Goal: Information Seeking & Learning: Understand process/instructions

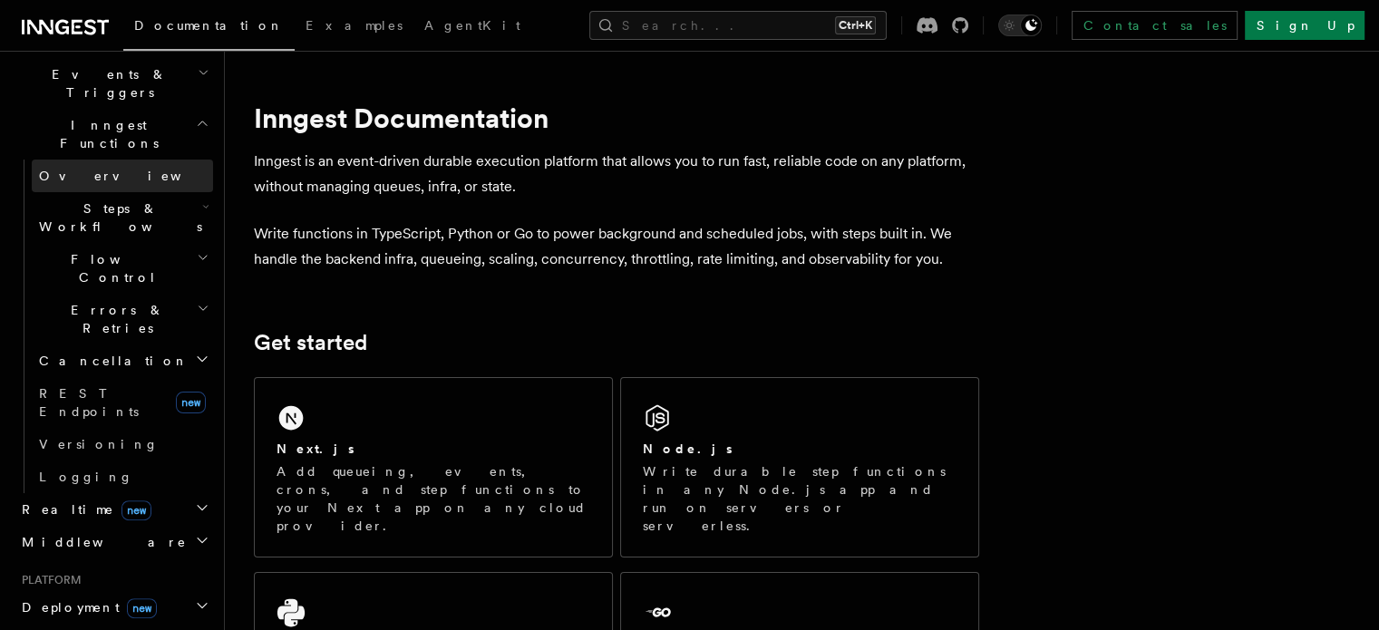
scroll to position [471, 0]
click at [92, 598] on span "Deployment new" at bounding box center [86, 607] width 142 height 18
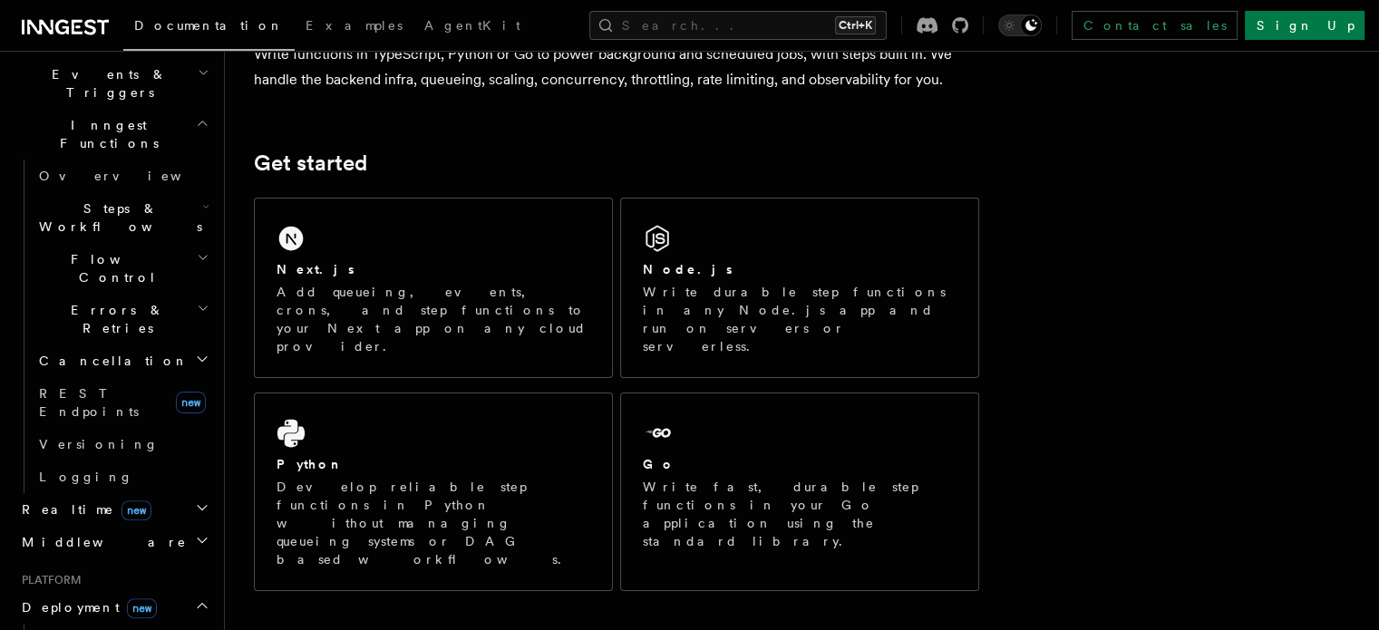
scroll to position [180, 0]
click at [72, 629] on span "Overview" at bounding box center [132, 640] width 187 height 15
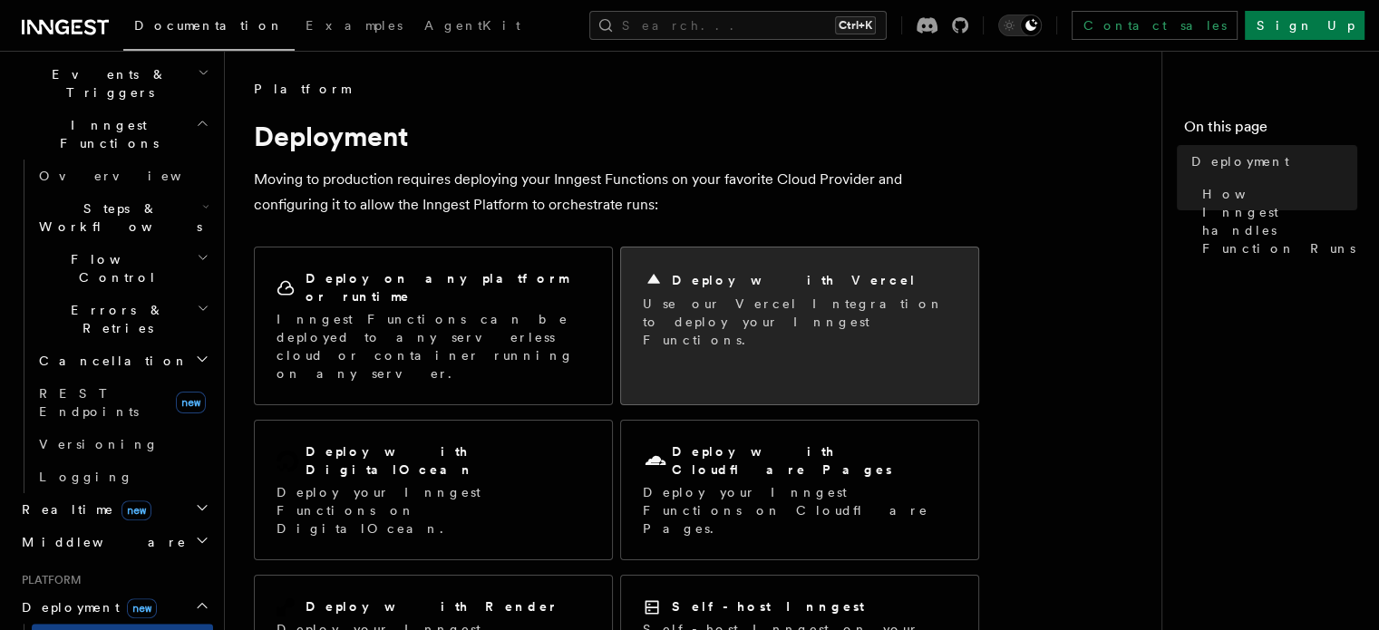
click at [680, 308] on p "Use our Vercel Integration to deploy your Inngest Functions." at bounding box center [800, 322] width 314 height 54
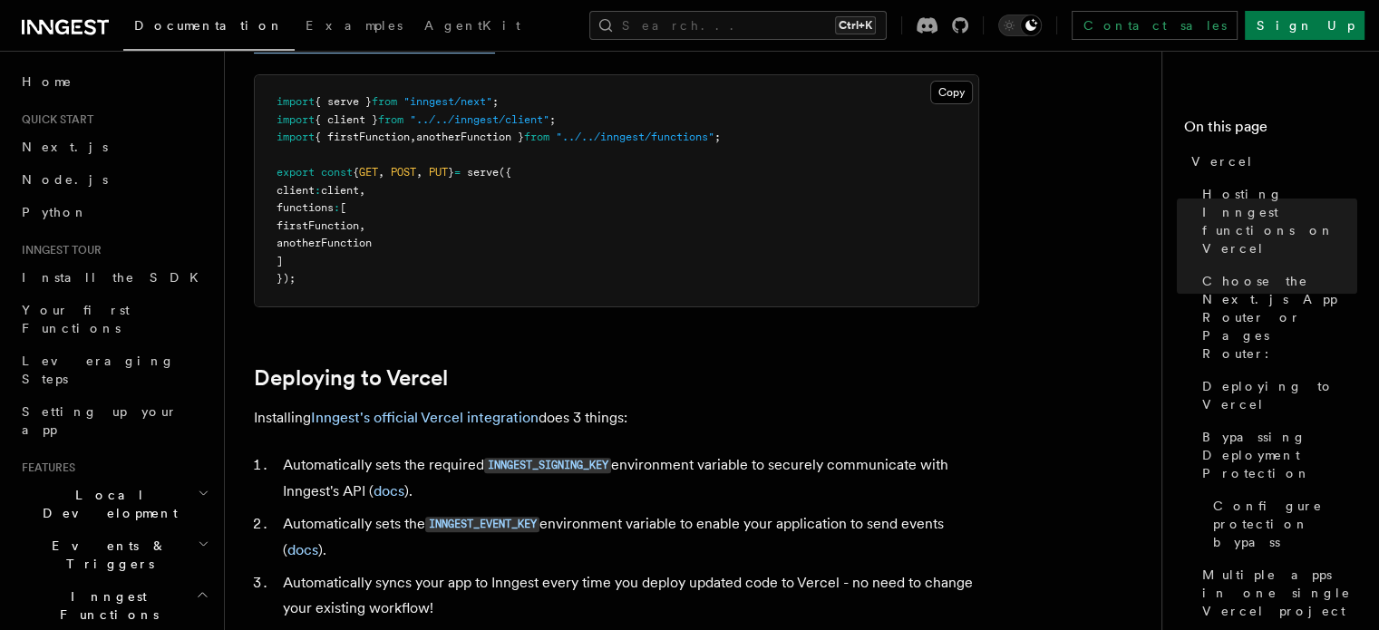
scroll to position [567, 0]
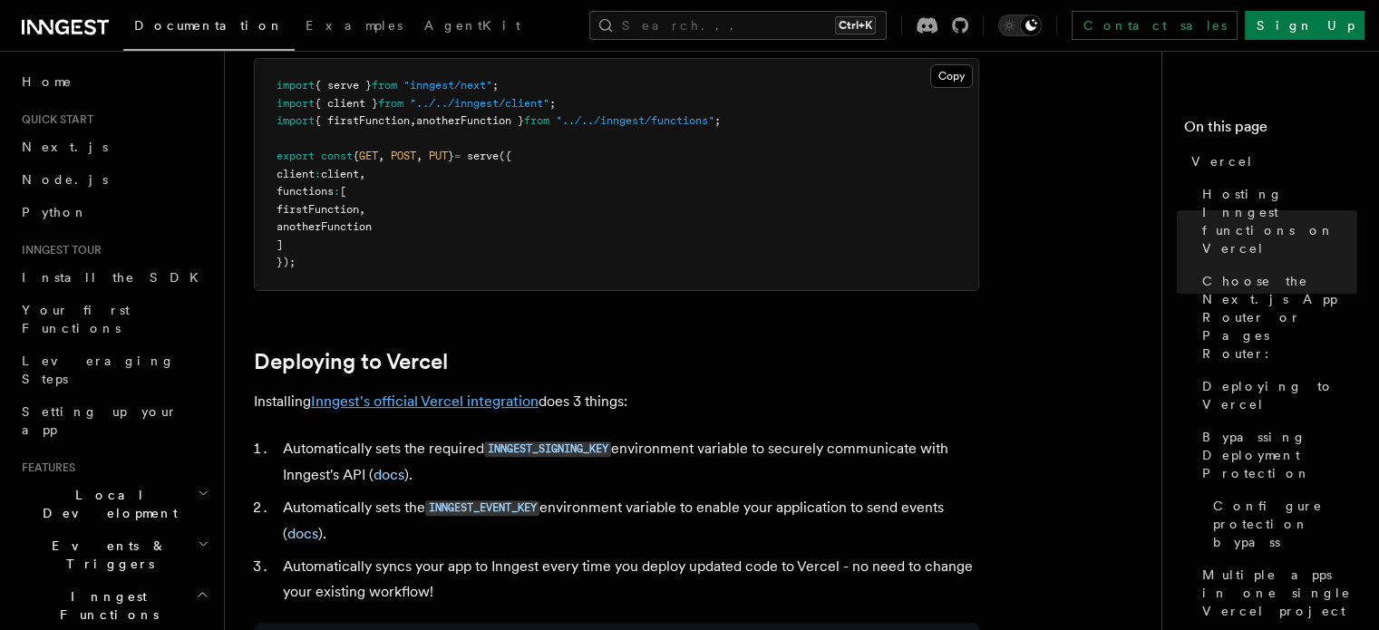
click at [368, 393] on link "Inngest's official Vercel integration" at bounding box center [425, 401] width 228 height 17
